Goal: Find contact information: Obtain details needed to contact an individual or organization

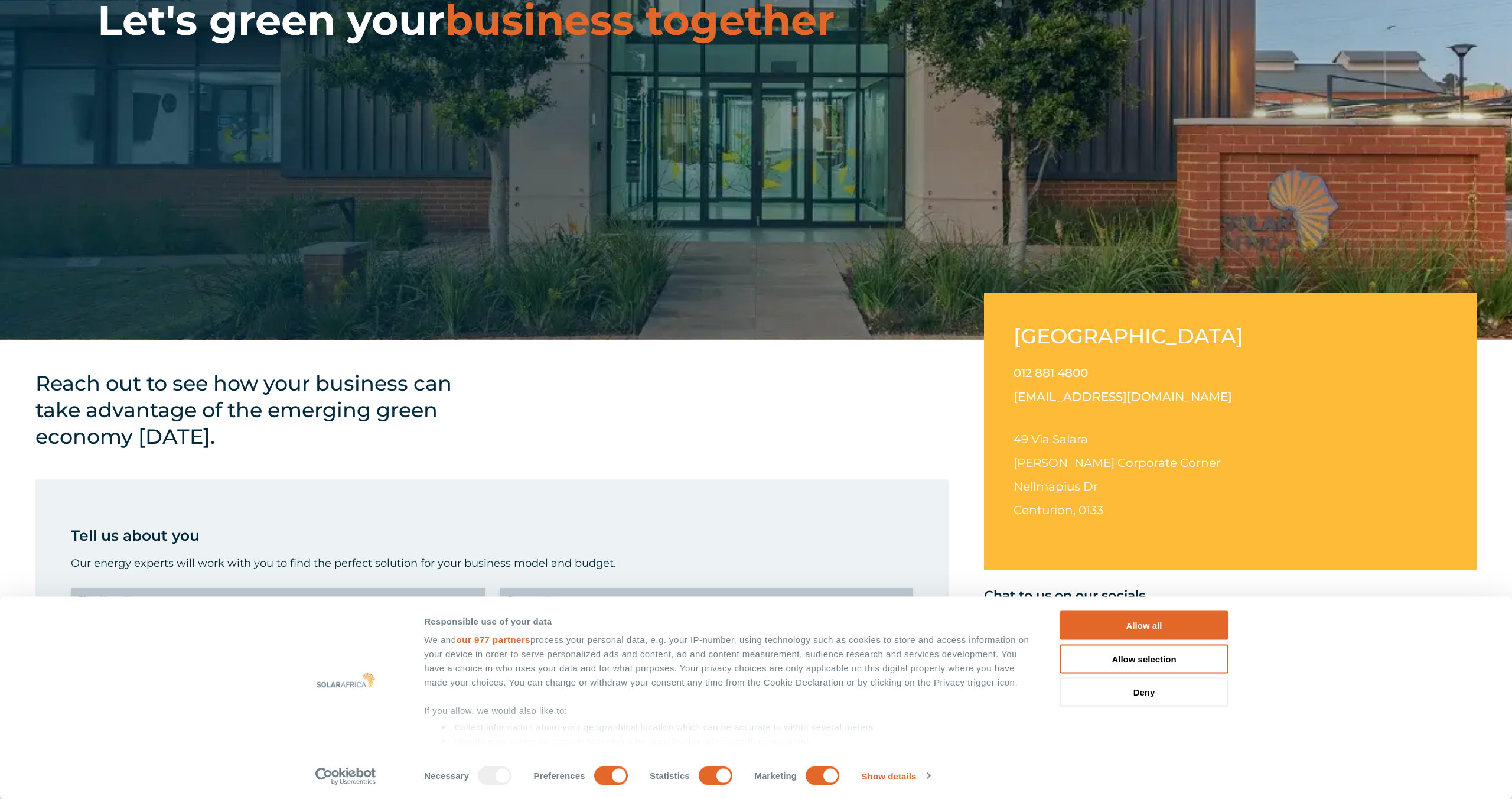
scroll to position [305, 0]
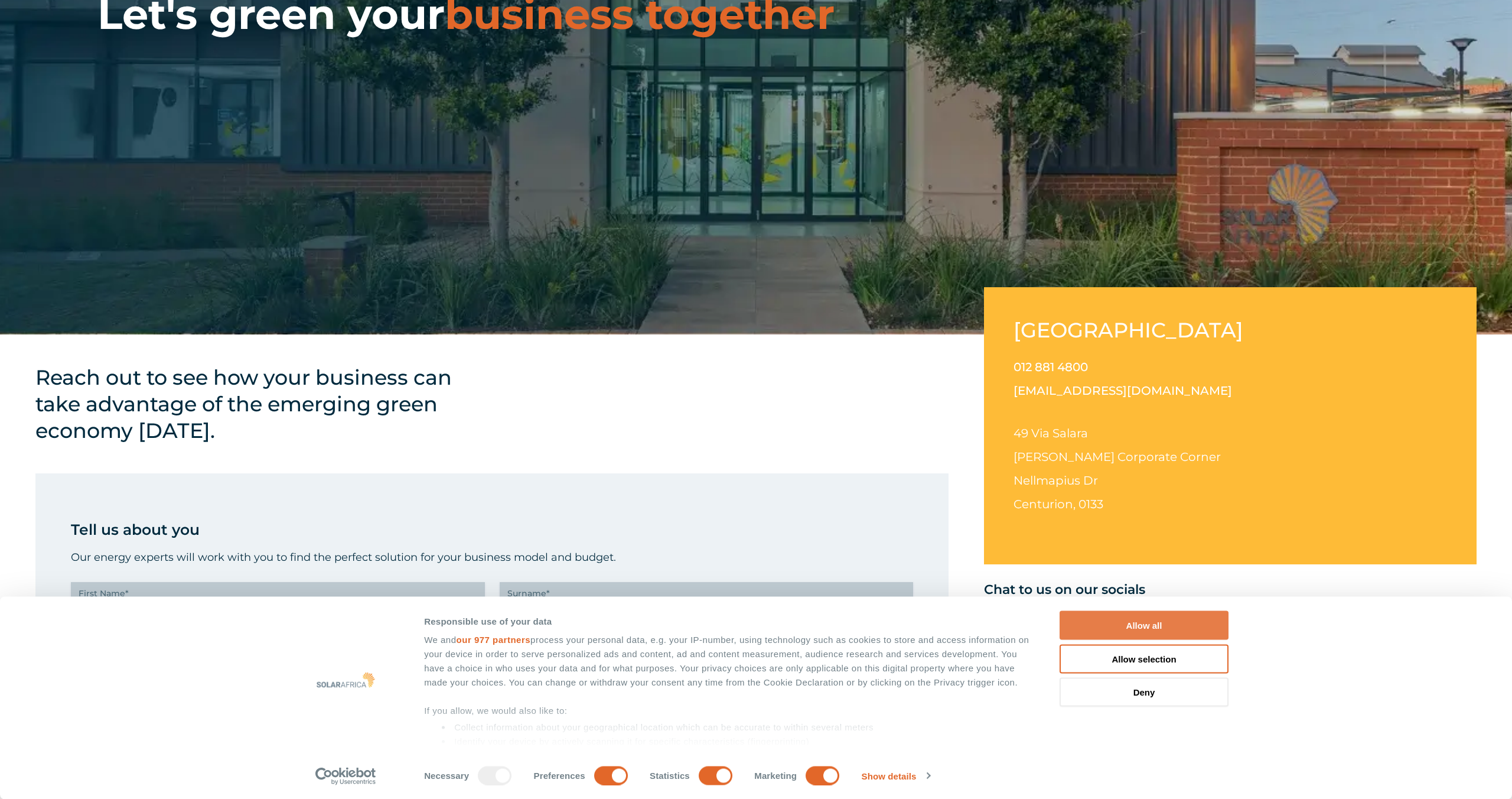
click at [1171, 626] on button "Allow all" at bounding box center [1145, 625] width 169 height 29
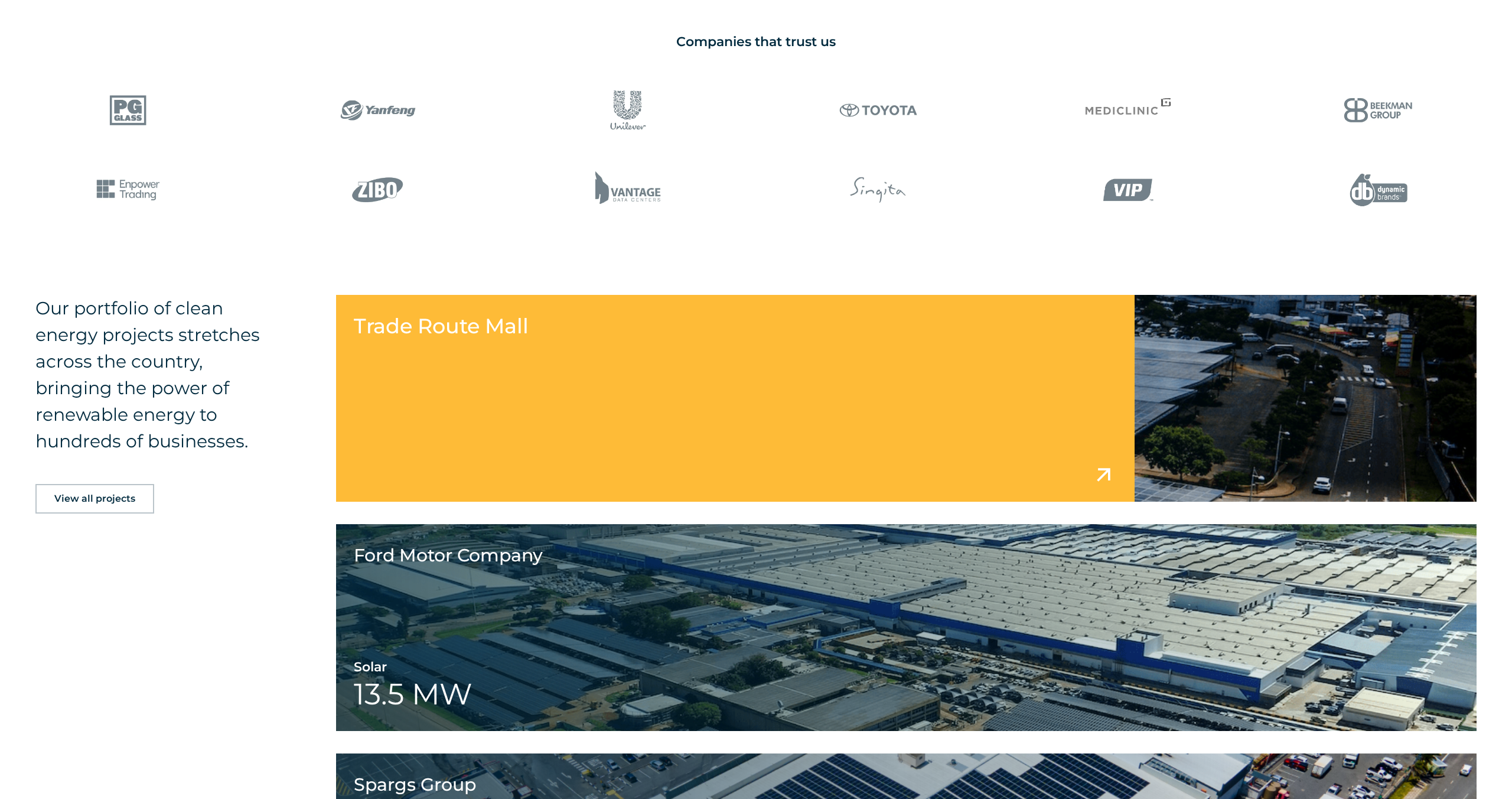
scroll to position [1860, 0]
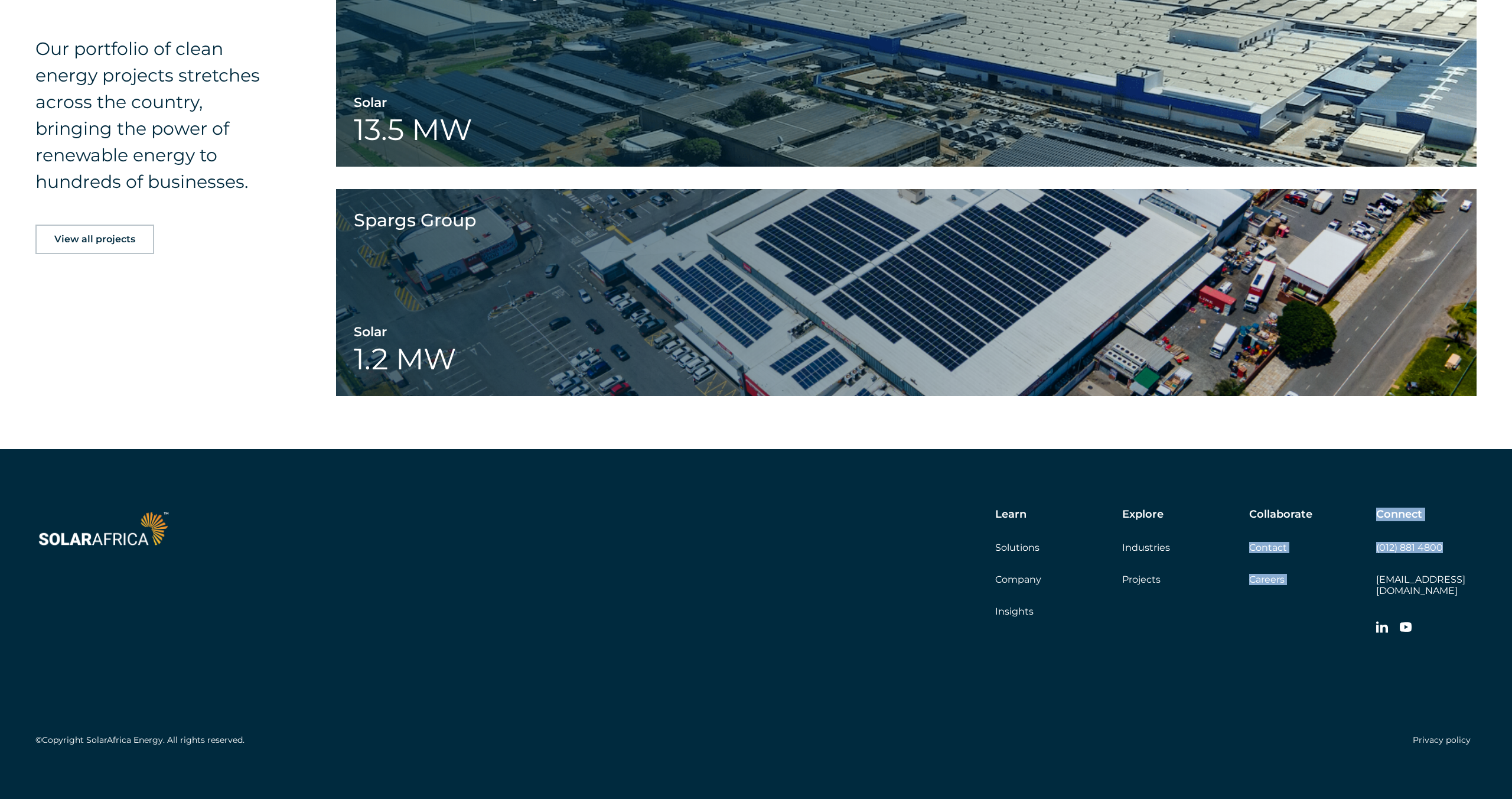
drag, startPoint x: 1360, startPoint y: 576, endPoint x: 1441, endPoint y: 571, distance: 81.2
click at [1441, 571] on div "Learn Solutions Company Insights Explore Industries Projects Collaborate Contac…" at bounding box center [922, 574] width 1109 height 133
click at [1453, 566] on div "Connect (012) 881 4800 [EMAIL_ADDRESS][DOMAIN_NAME]" at bounding box center [1427, 574] width 100 height 133
copy link "[EMAIL_ADDRESS][DOMAIN_NAME]"
drag, startPoint x: 1481, startPoint y: 580, endPoint x: 1378, endPoint y: 581, distance: 103.0
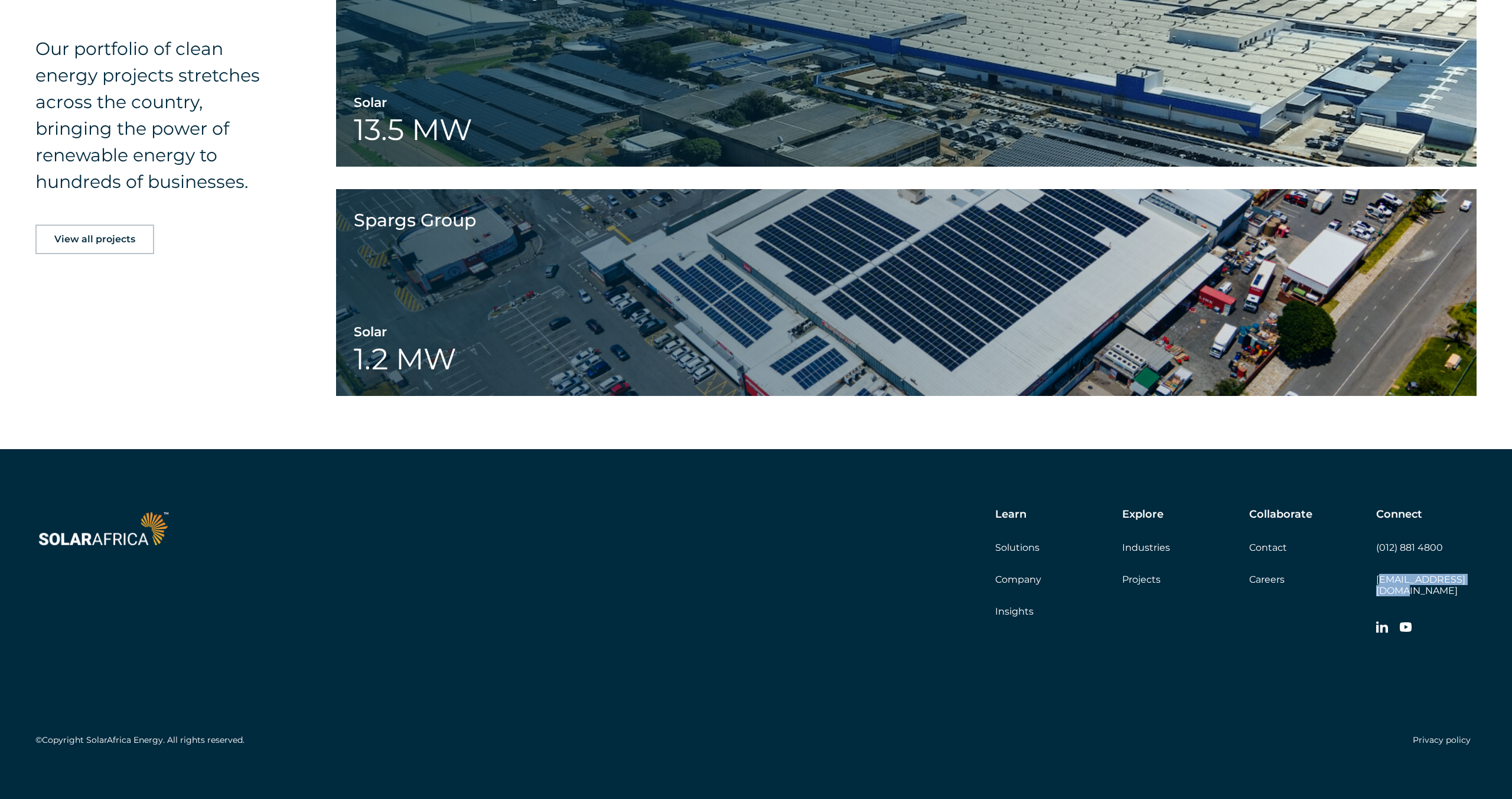
click at [1378, 581] on div "Learn Solutions Company Insights Explore Industries Projects Collaborate Contac…" at bounding box center [756, 629] width 1512 height 361
